Goal: Task Accomplishment & Management: Complete application form

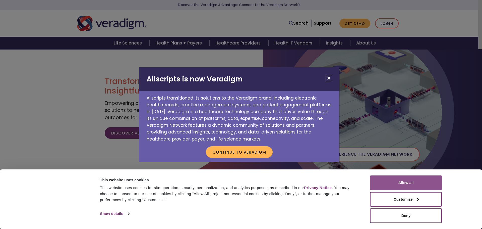
click at [410, 177] on button "Allow all" at bounding box center [406, 182] width 72 height 15
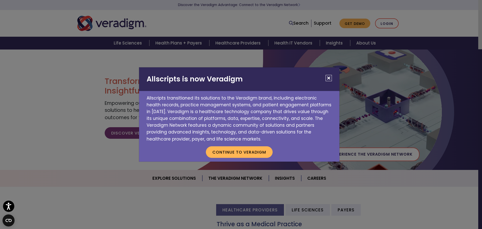
click at [326, 76] on button "Close" at bounding box center [328, 78] width 6 height 6
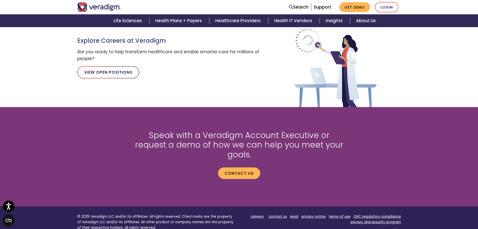
scroll to position [517, 0]
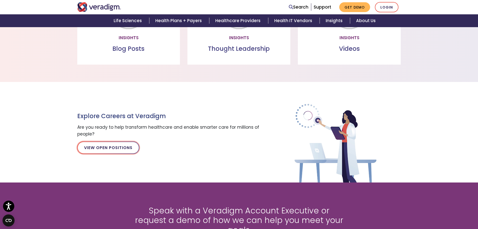
click at [101, 150] on link "View Open Positions" at bounding box center [108, 147] width 62 height 12
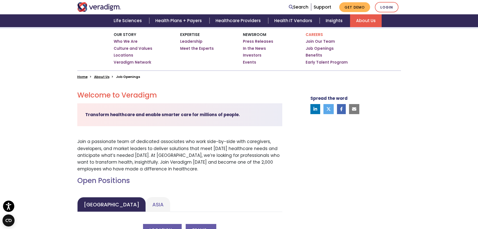
scroll to position [151, 0]
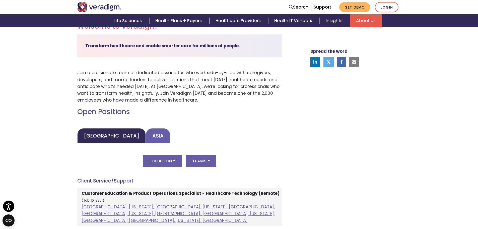
click at [146, 132] on link "Asia" at bounding box center [158, 135] width 24 height 15
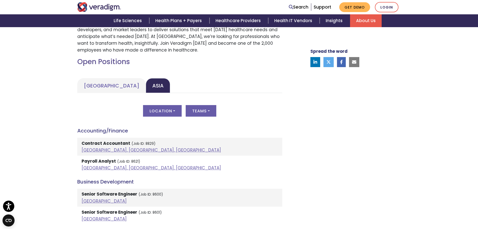
scroll to position [201, 0]
click at [205, 108] on button "Teams" at bounding box center [201, 111] width 31 height 12
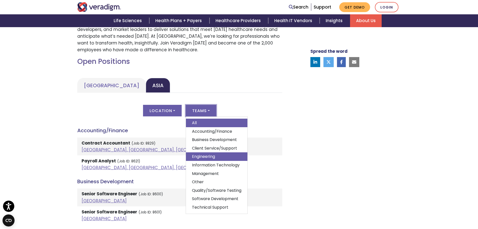
click at [202, 158] on link "Engineering" at bounding box center [216, 156] width 61 height 9
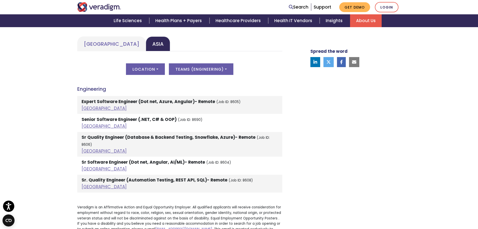
scroll to position [251, 0]
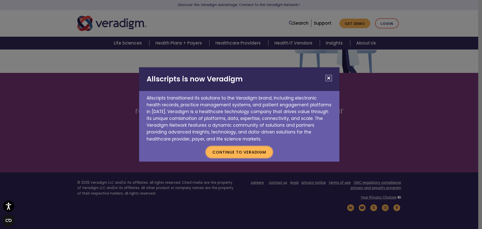
click at [256, 149] on button "Continue to Veradigm" at bounding box center [239, 152] width 67 height 12
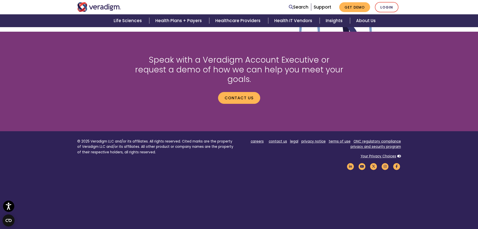
scroll to position [559, 0]
click at [260, 139] on link "careers" at bounding box center [257, 141] width 13 height 5
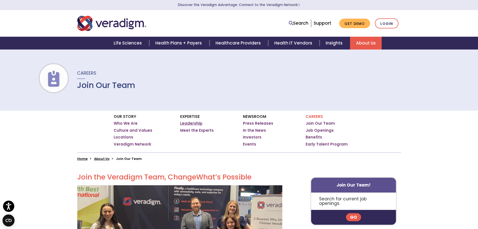
click at [192, 123] on link "Leadership" at bounding box center [191, 123] width 22 height 5
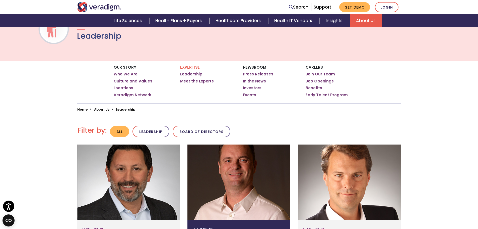
scroll to position [47, 0]
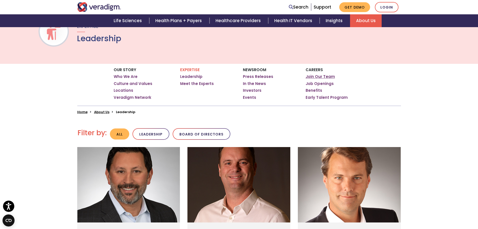
click at [313, 79] on link "Join Our Team" at bounding box center [320, 76] width 29 height 5
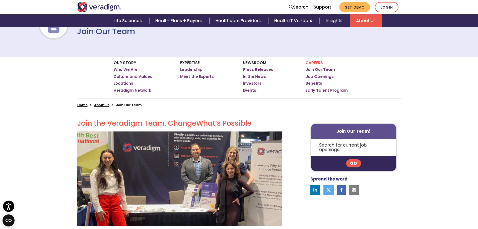
scroll to position [75, 0]
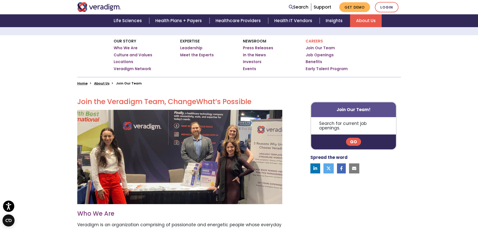
click at [351, 138] on link "Go" at bounding box center [353, 142] width 15 height 8
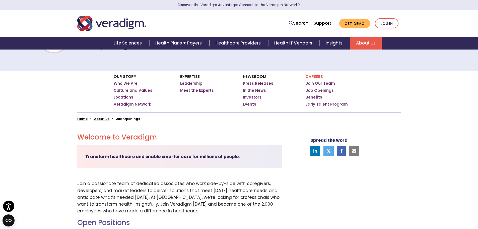
scroll to position [100, 0]
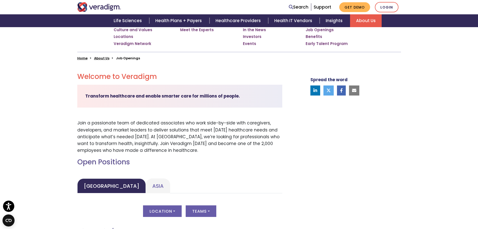
click at [154, 183] on ul "United States Asia" at bounding box center [179, 185] width 205 height 15
click at [146, 183] on link "Asia" at bounding box center [158, 185] width 24 height 15
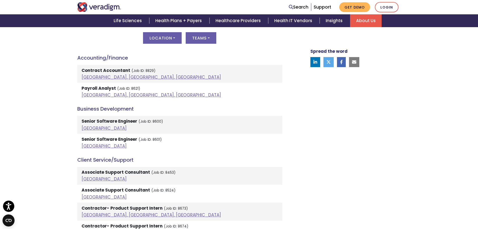
scroll to position [276, 0]
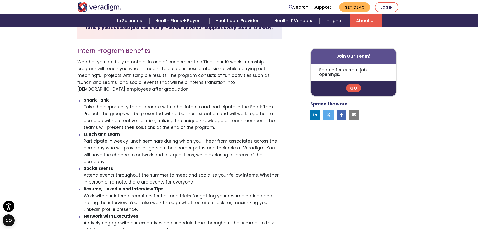
scroll to position [201, 0]
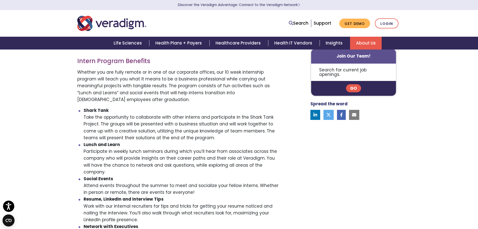
scroll to position [201, 0]
